Goal: Transaction & Acquisition: Purchase product/service

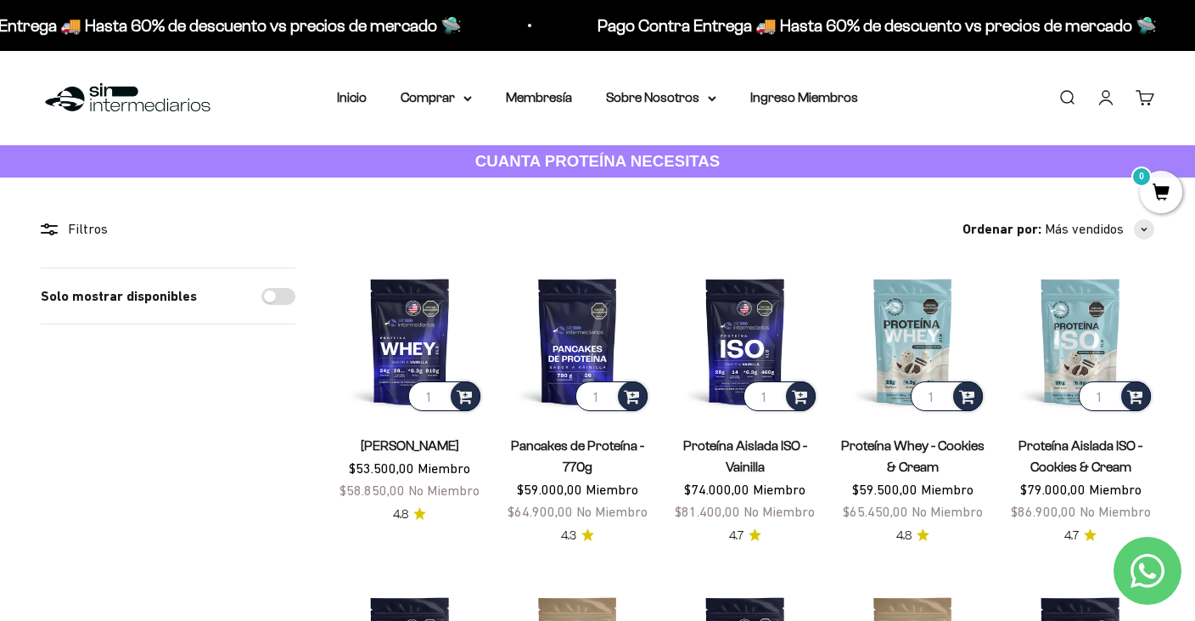
click at [582, 169] on p "CUANTA PROTEÍNA NECESITAS" at bounding box center [598, 161] width 254 height 25
click at [359, 96] on link "Inicio" at bounding box center [352, 97] width 30 height 14
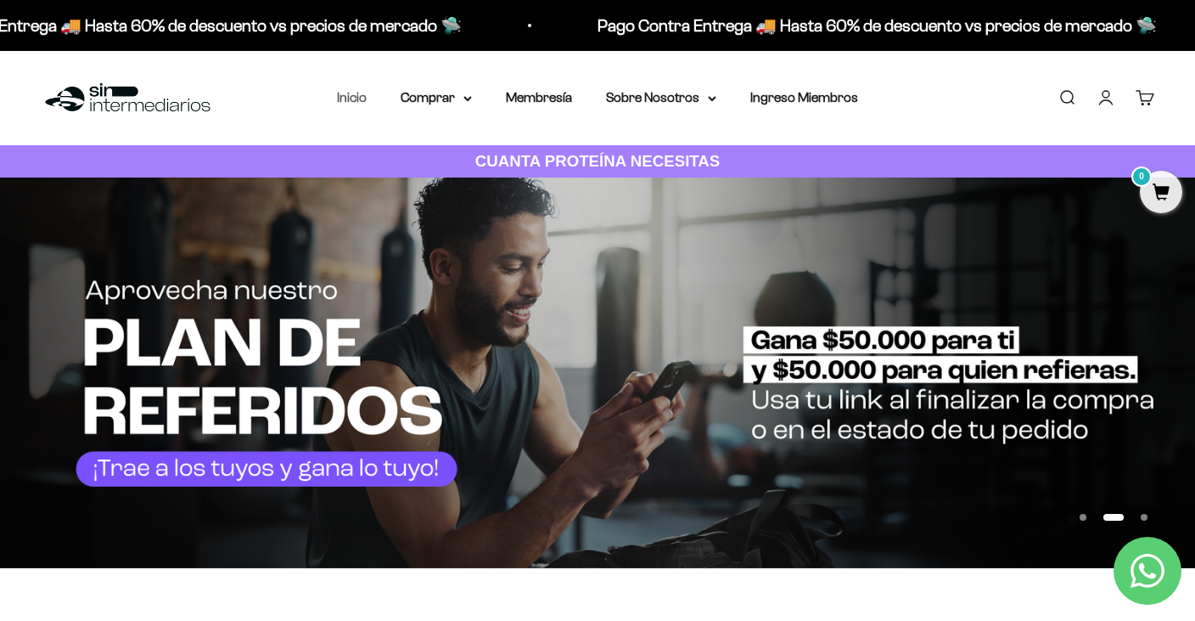
click at [347, 94] on link "Inicio" at bounding box center [352, 97] width 30 height 14
click at [633, 96] on summary "Sobre Nosotros" at bounding box center [661, 98] width 110 height 22
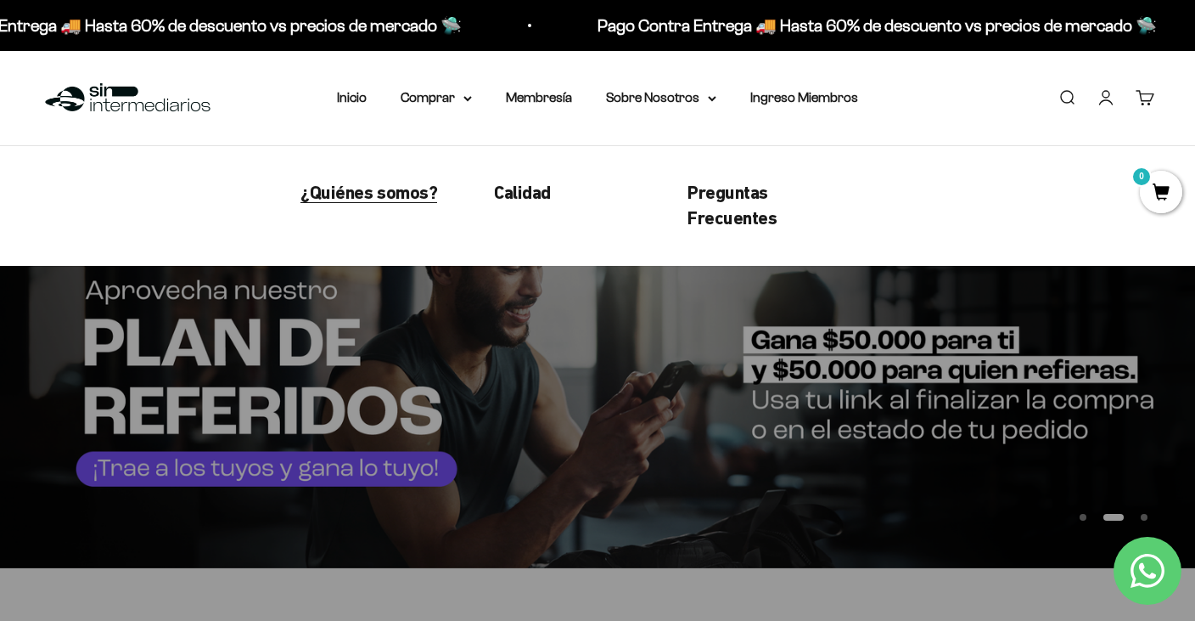
click at [367, 194] on span "¿Quiénes somos?" at bounding box center [369, 192] width 137 height 21
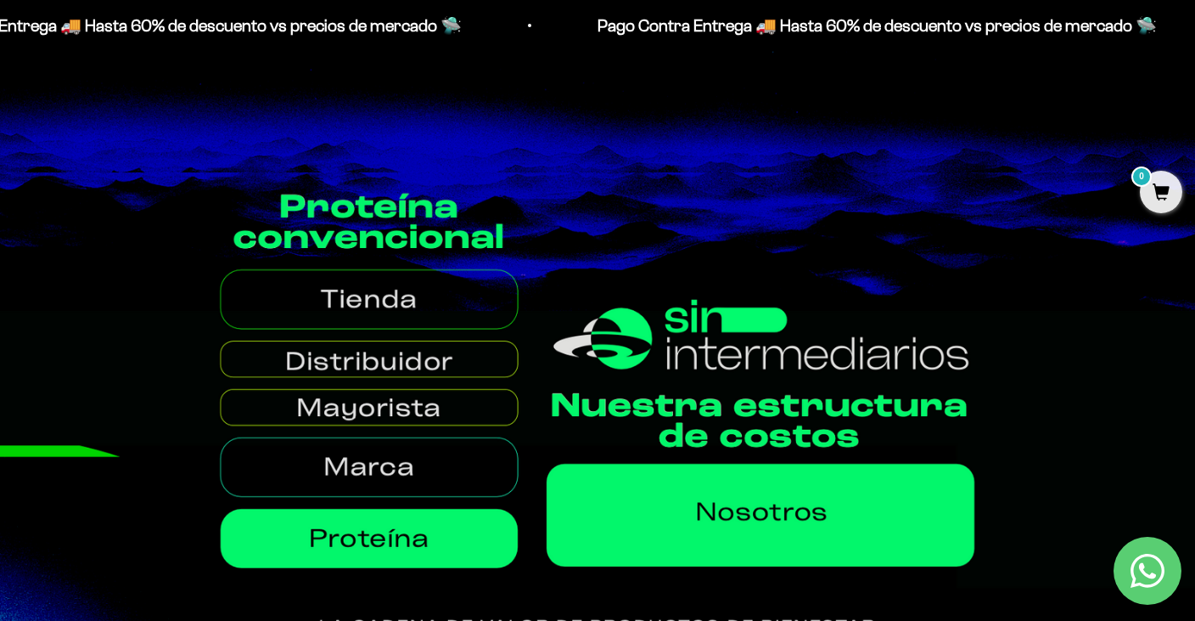
scroll to position [690, 0]
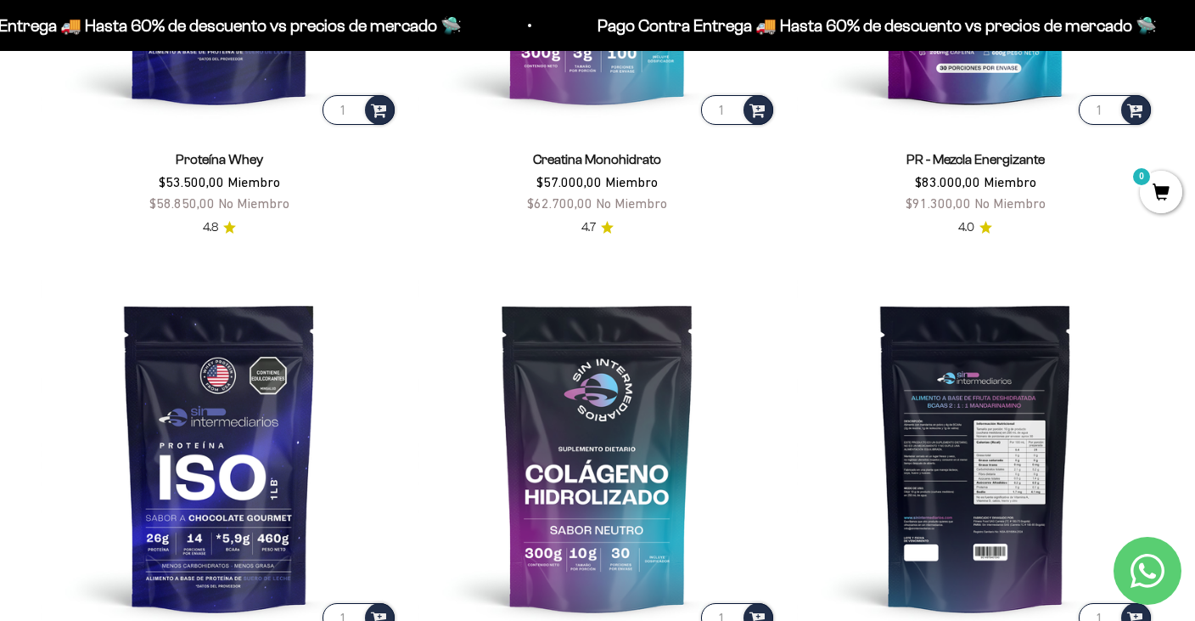
scroll to position [1032, 0]
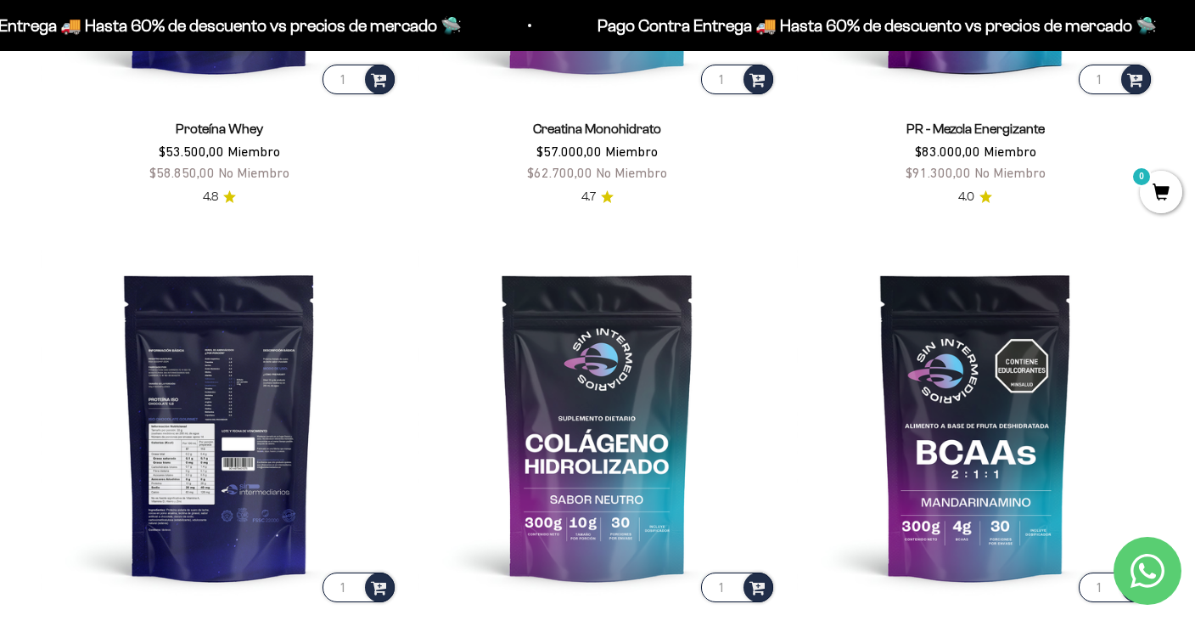
click at [243, 405] on img at bounding box center [219, 425] width 357 height 357
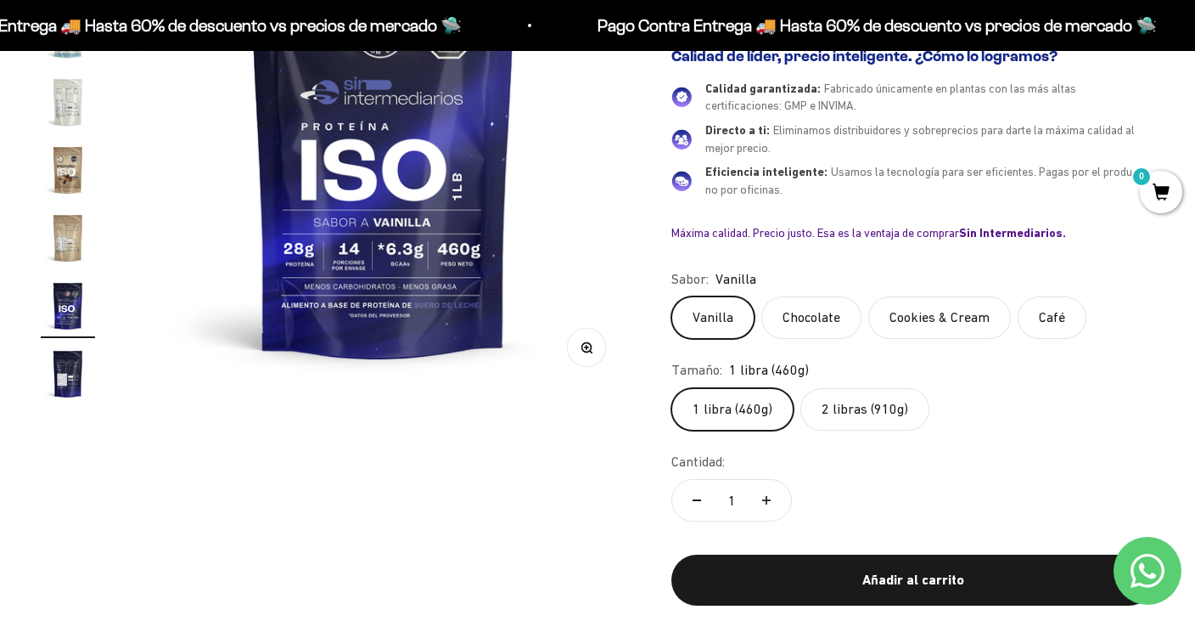
scroll to position [323, 0]
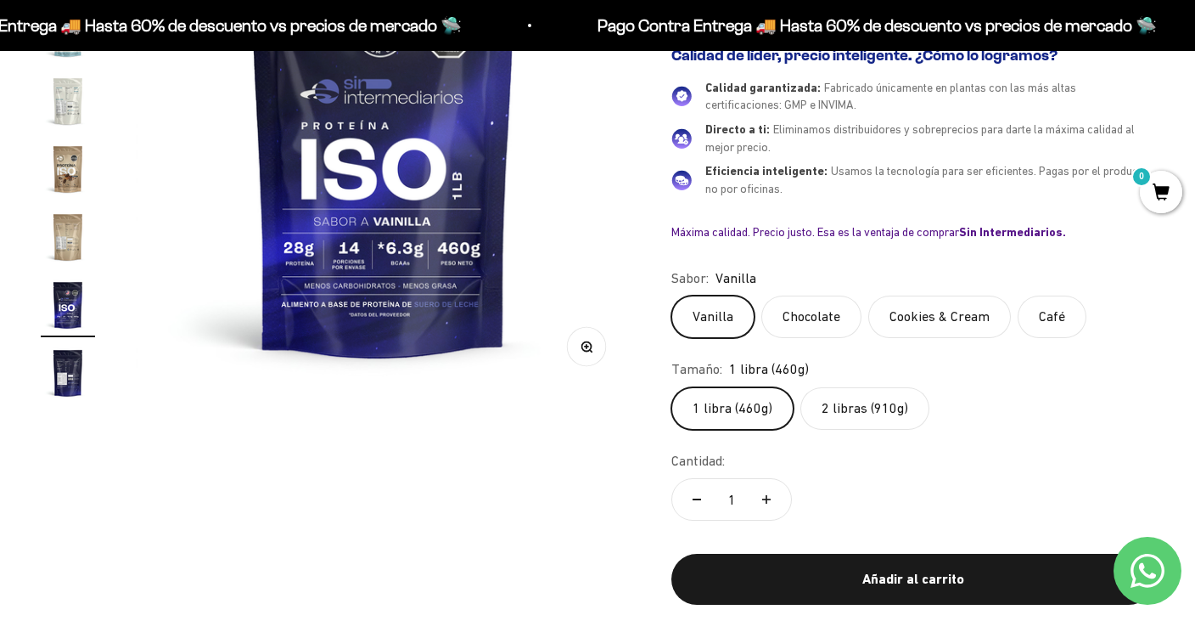
click at [858, 412] on label "2 libras (910g)" at bounding box center [865, 408] width 129 height 42
click at [672, 387] on input "2 libras (910g)" at bounding box center [671, 386] width 1 height 1
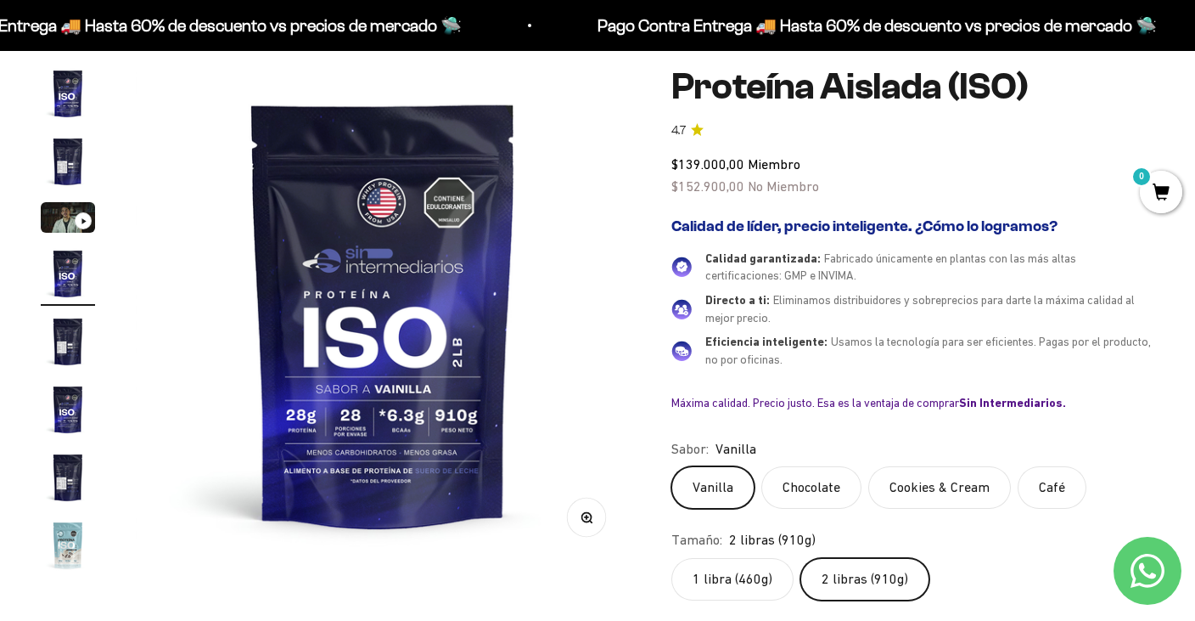
scroll to position [82, 0]
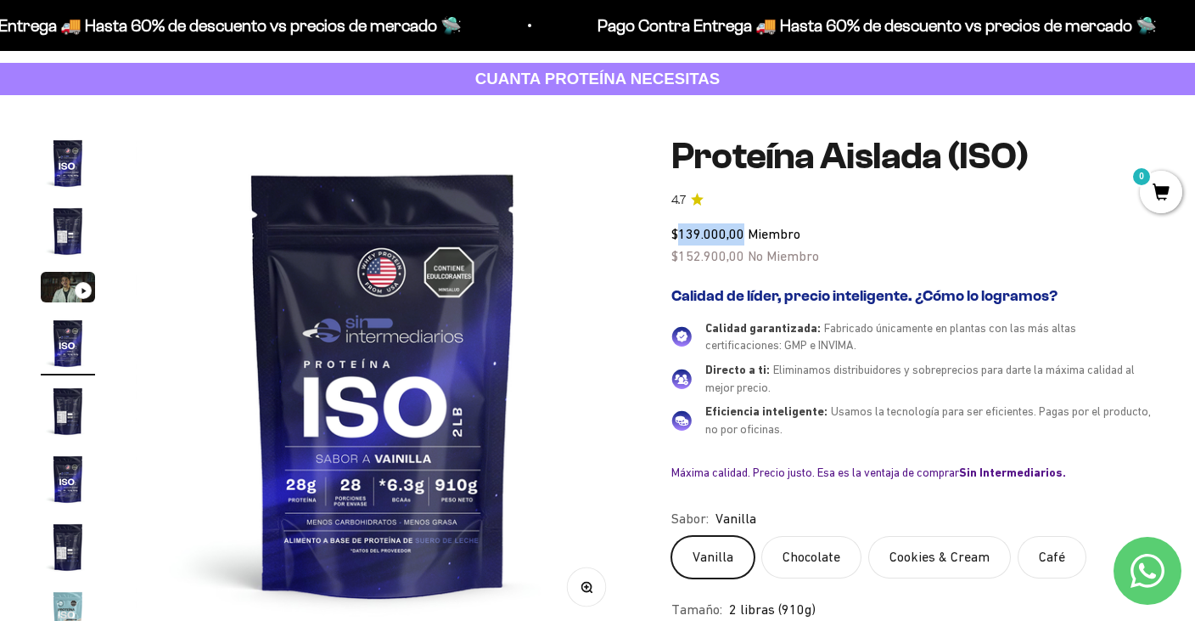
drag, startPoint x: 681, startPoint y: 232, endPoint x: 744, endPoint y: 234, distance: 62.9
click at [744, 234] on span "$139.000,00 Miembro" at bounding box center [736, 233] width 129 height 15
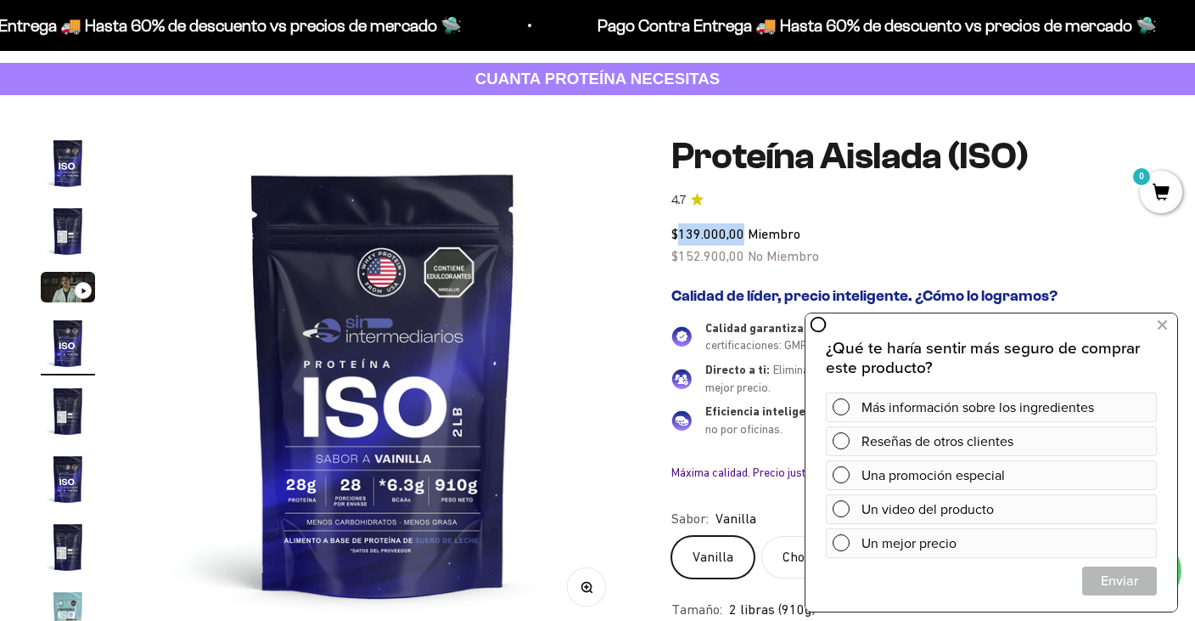
scroll to position [0, 0]
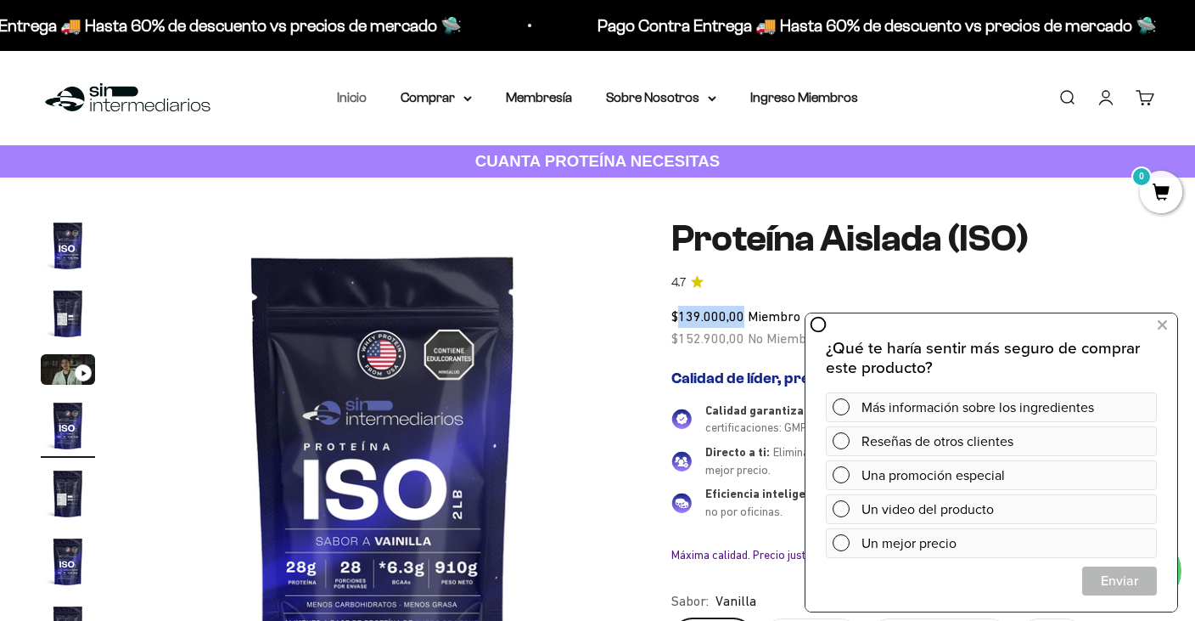
click at [360, 93] on link "Inicio" at bounding box center [352, 97] width 30 height 14
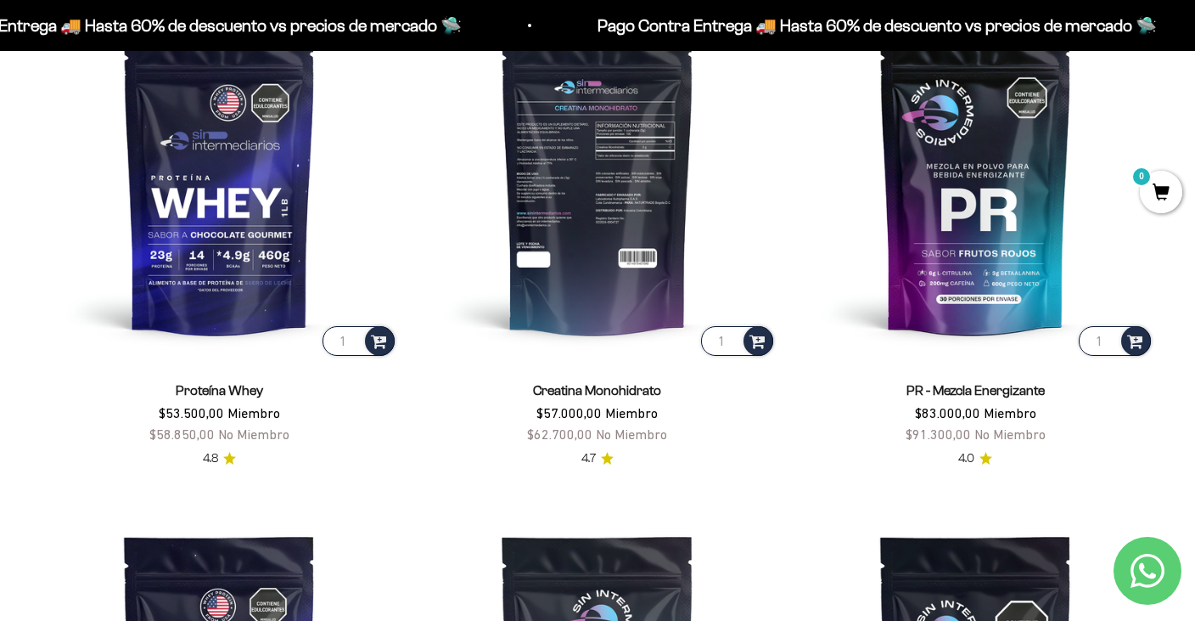
scroll to position [661, 0]
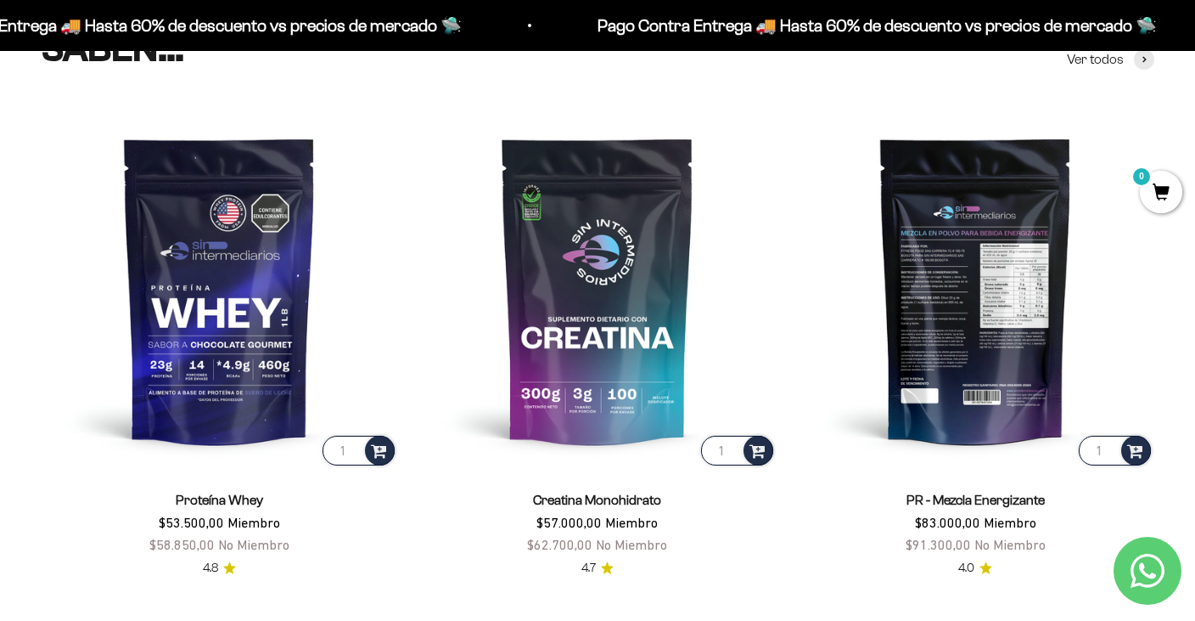
click at [966, 260] on img at bounding box center [975, 289] width 357 height 357
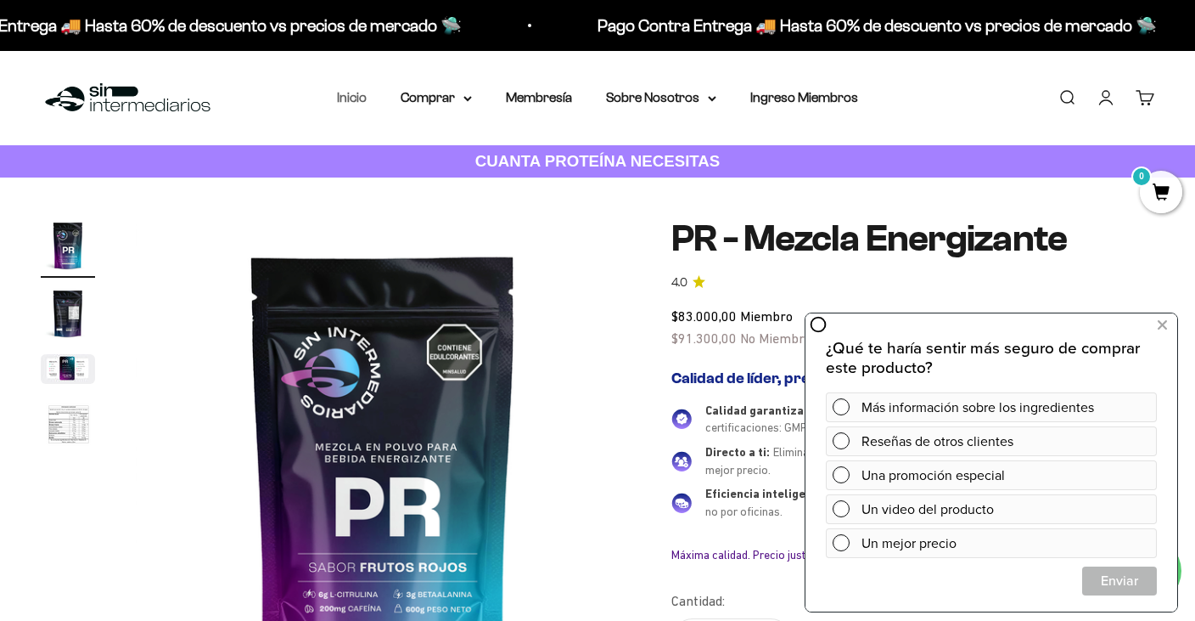
click at [357, 96] on link "Inicio" at bounding box center [352, 97] width 30 height 14
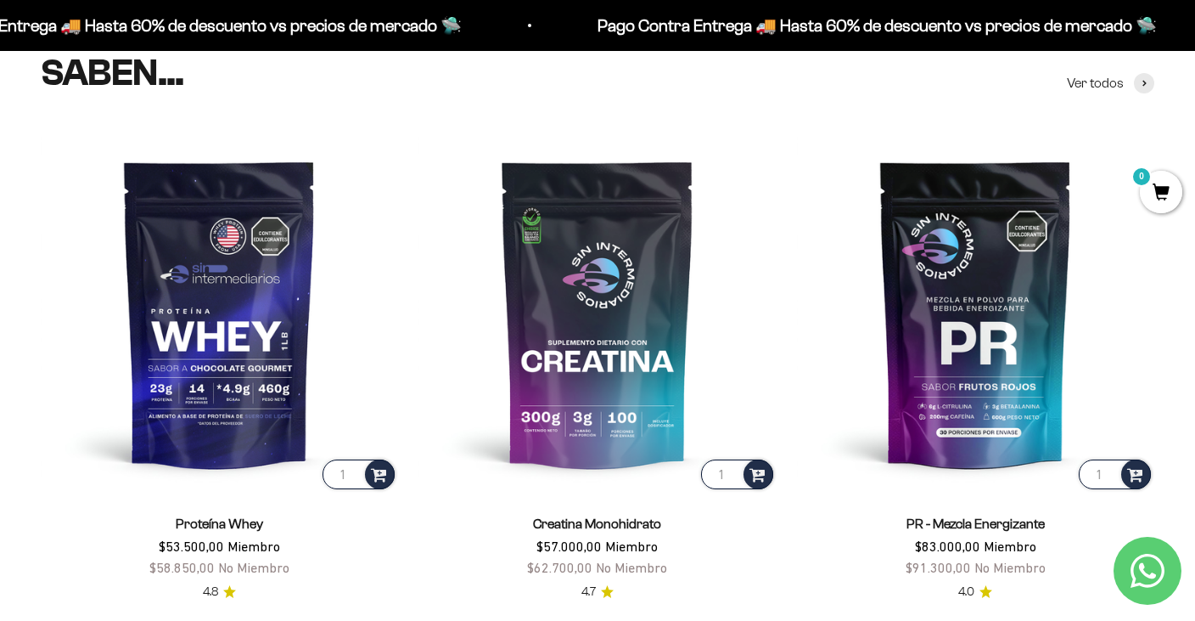
scroll to position [636, 0]
